Goal: Check status: Check status

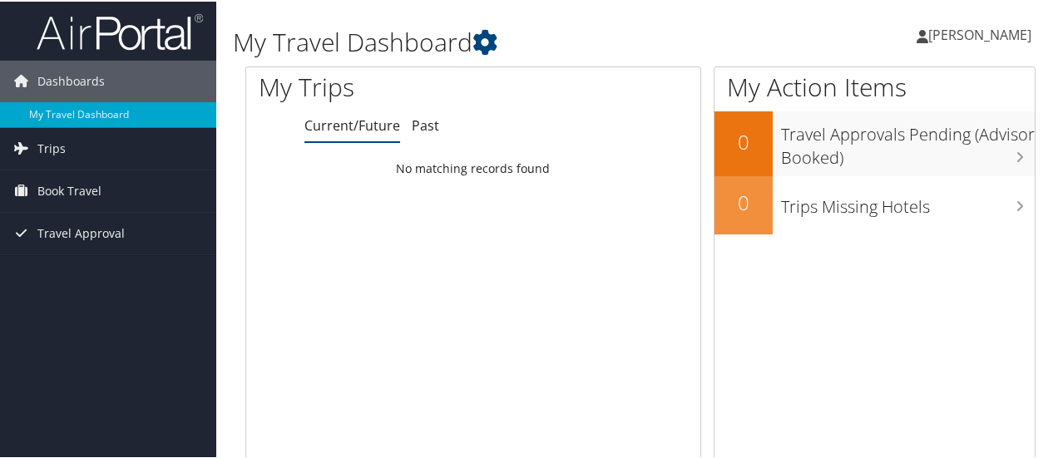
click at [330, 124] on link "Current/Future" at bounding box center [352, 124] width 96 height 18
click at [49, 145] on span "Trips" at bounding box center [51, 147] width 28 height 42
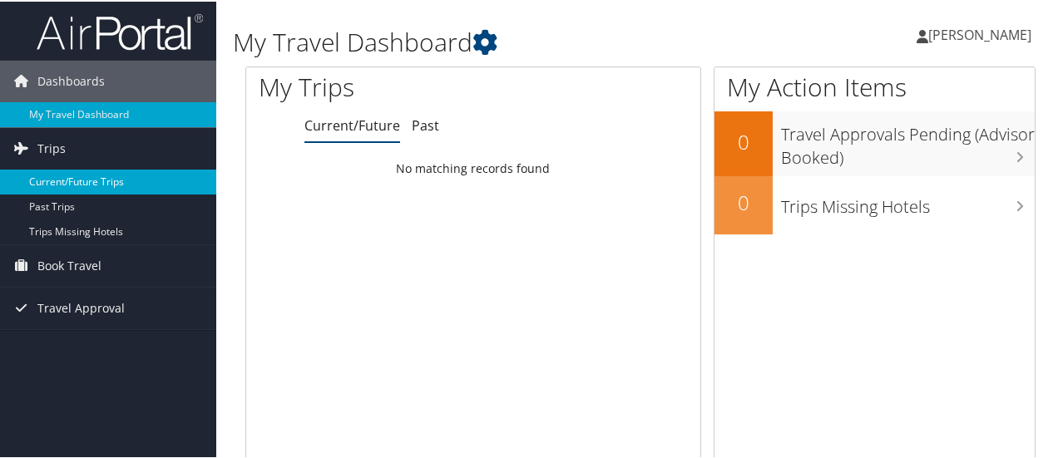
click at [59, 178] on link "Current/Future Trips" at bounding box center [108, 180] width 216 height 25
